Goal: Transaction & Acquisition: Obtain resource

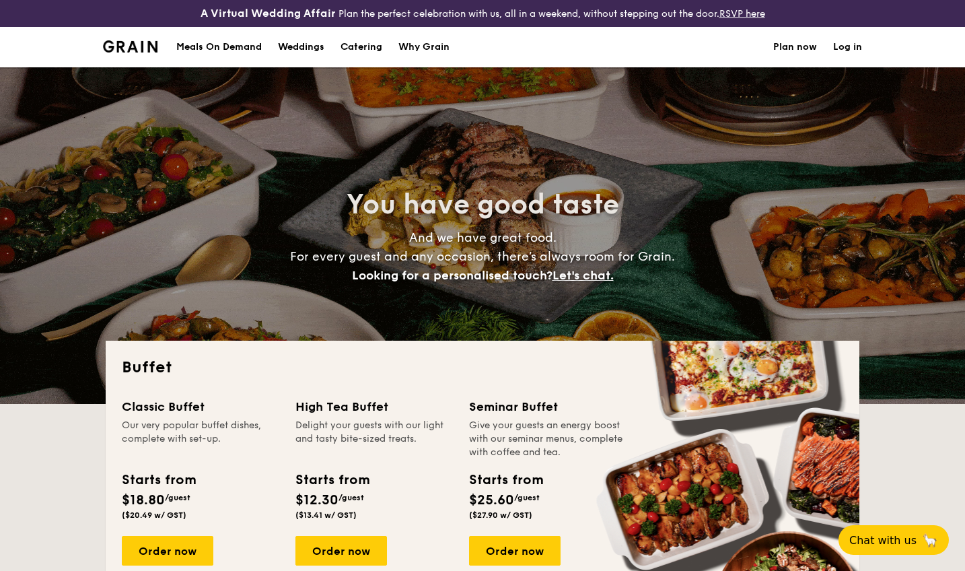
select select
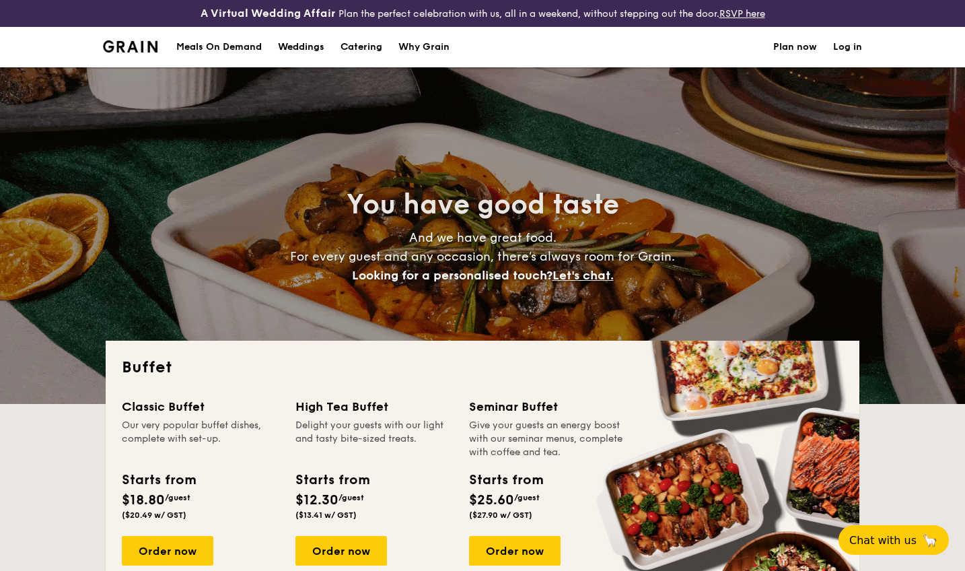
drag, startPoint x: 116, startPoint y: 383, endPoint x: 343, endPoint y: 450, distance: 236.6
click at [116, 383] on div "Buffet Classic Buffet Our very popular buffet dishes, complete with set-up. Sta…" at bounding box center [483, 484] width 754 height 286
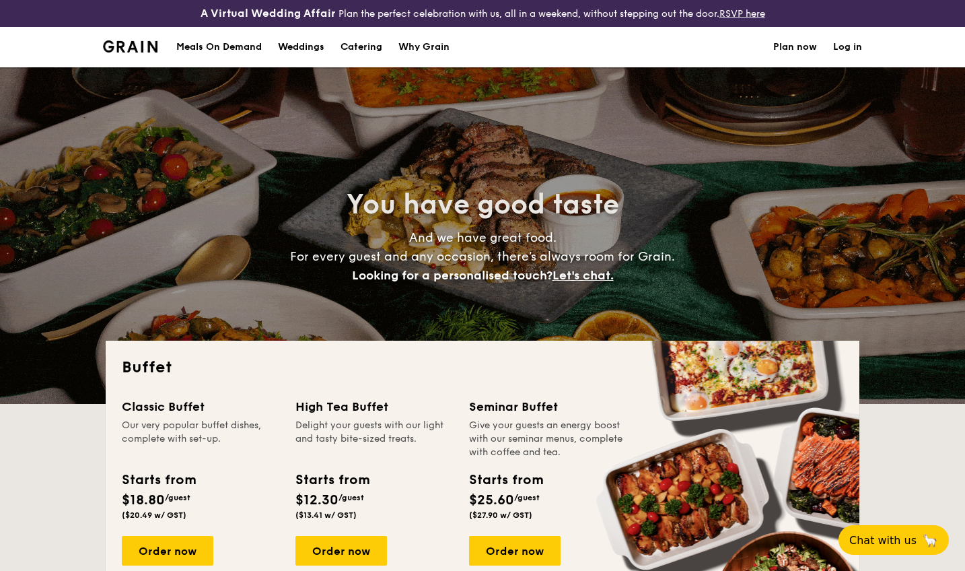
click at [342, 400] on div "High Tea Buffet" at bounding box center [373, 406] width 157 height 19
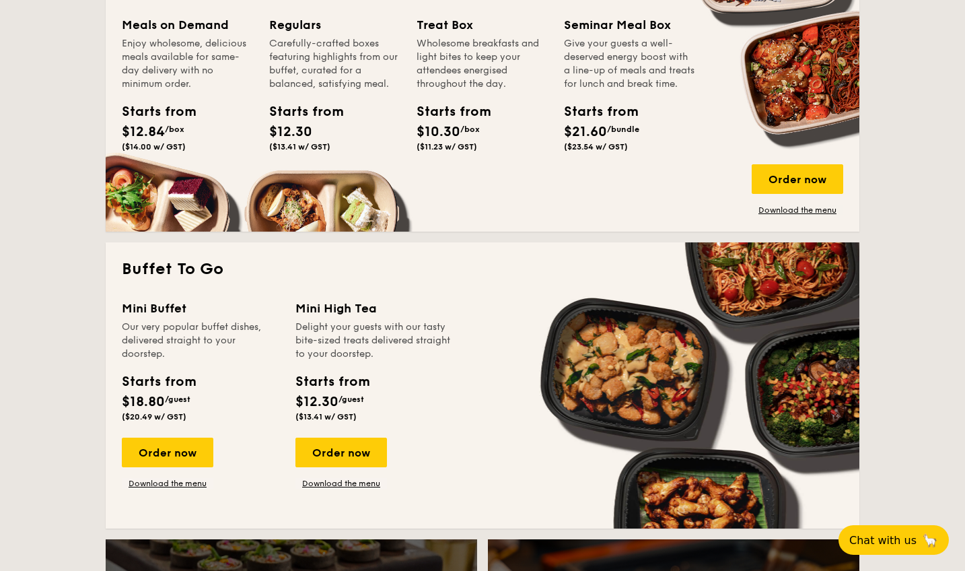
scroll to position [740, 0]
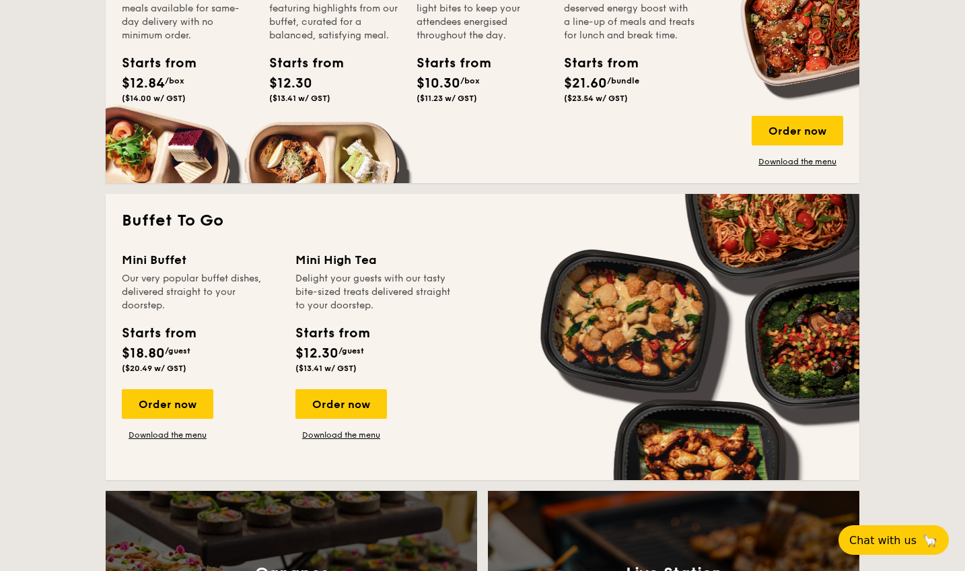
click at [184, 442] on div "Mini Buffet Our very popular buffet dishes, delivered straight to your doorstep…" at bounding box center [482, 356] width 721 height 213
click at [179, 435] on link "Download the menu" at bounding box center [168, 434] width 92 height 11
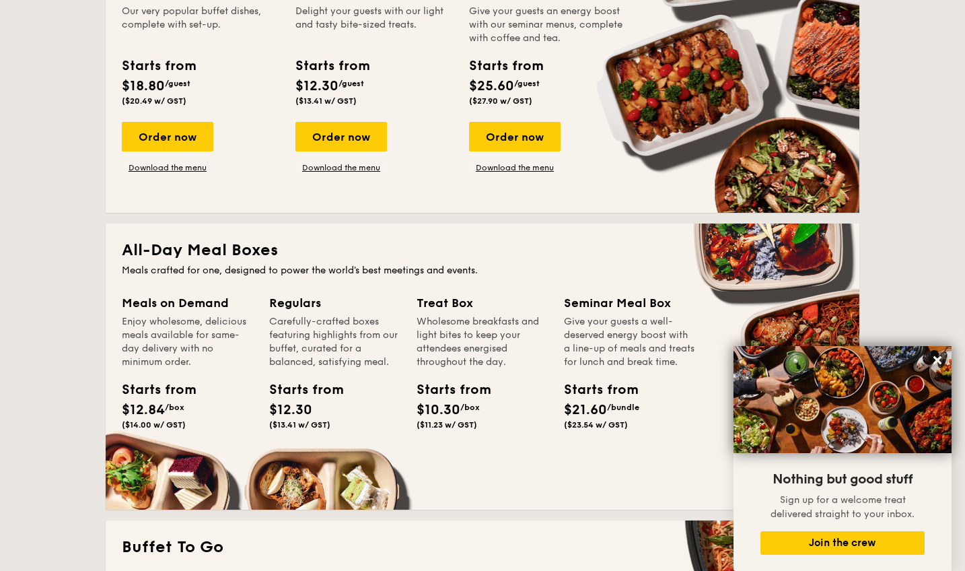
scroll to position [606, 0]
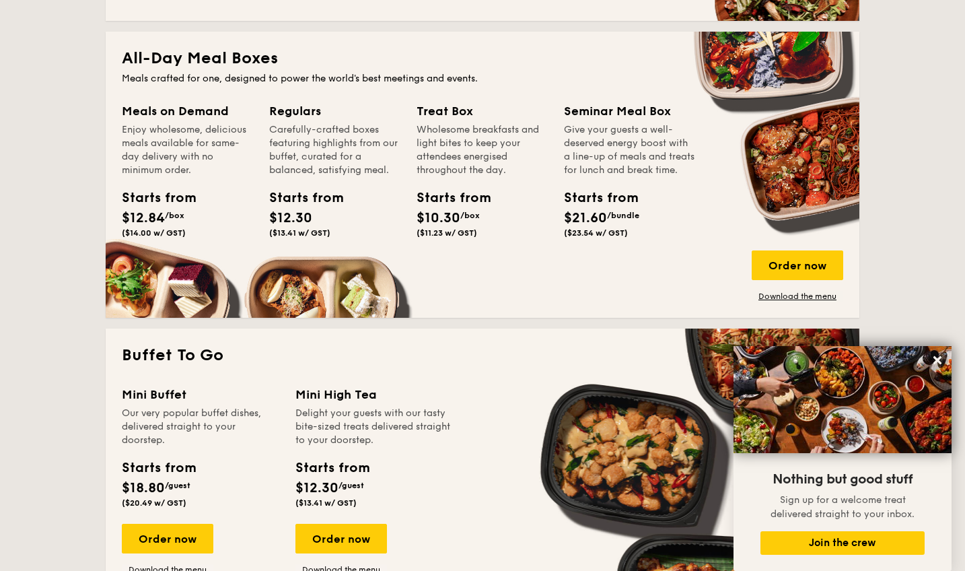
click at [794, 289] on div "Order now Download the menu" at bounding box center [798, 275] width 92 height 51
click at [792, 298] on link "Download the menu" at bounding box center [798, 296] width 92 height 11
